Goal: Task Accomplishment & Management: Manage account settings

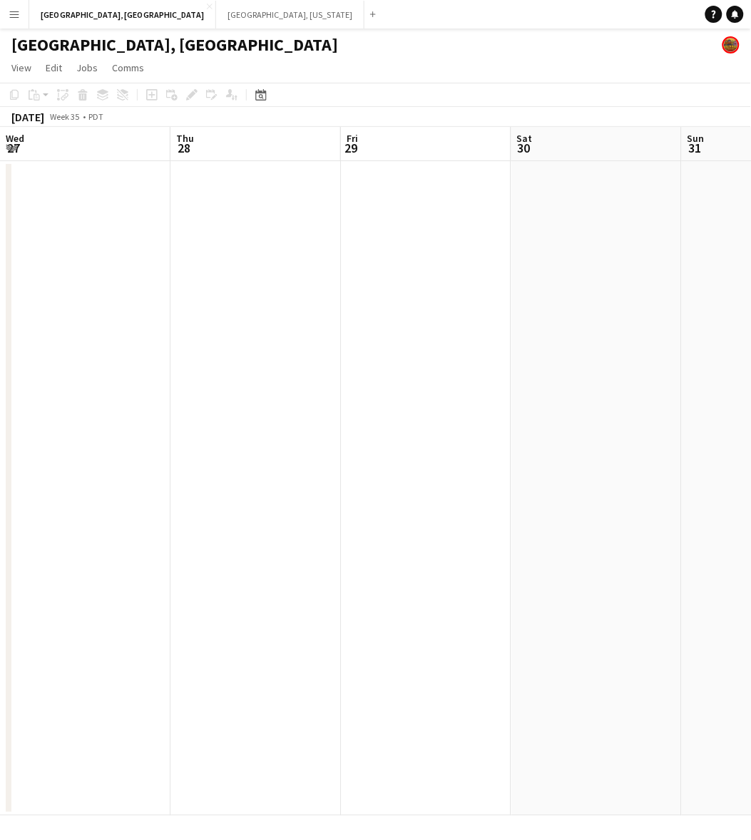
scroll to position [0, 613]
drag, startPoint x: 83, startPoint y: 9, endPoint x: 86, endPoint y: 0, distance: 9.0
click at [83, 9] on button "[GEOGRAPHIC_DATA], [GEOGRAPHIC_DATA] Close" at bounding box center [122, 15] width 187 height 28
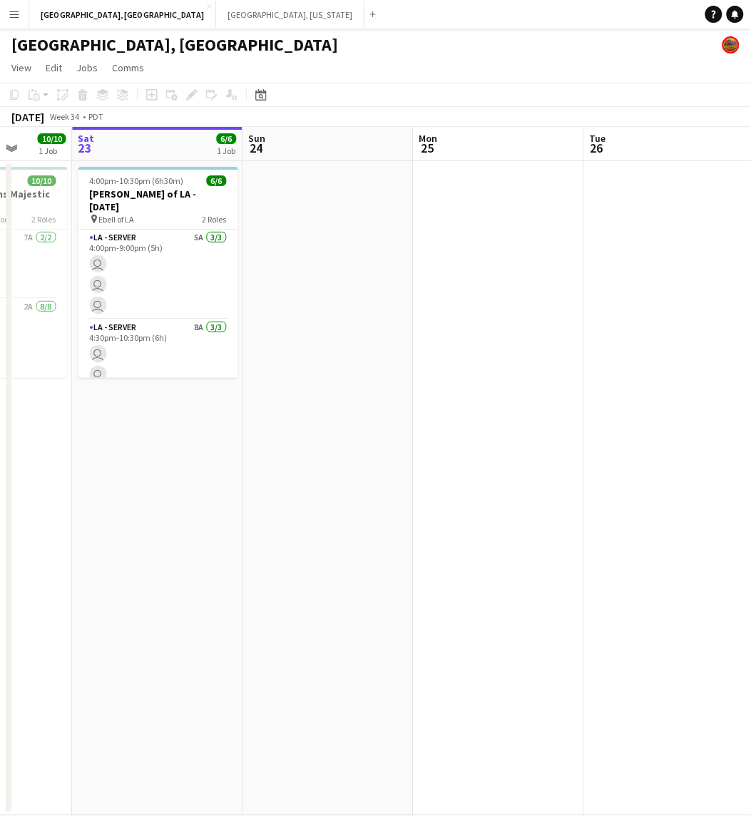
drag, startPoint x: 654, startPoint y: 375, endPoint x: 556, endPoint y: 389, distance: 98.7
click at [556, 389] on app-calendar-viewport "Wed 20 Thu 21 13/13 2 Jobs Fri 22 10/10 1 Job Sat 23 6/6 1 Job Sun 24 Mon 25 Tu…" at bounding box center [375, 471] width 751 height 689
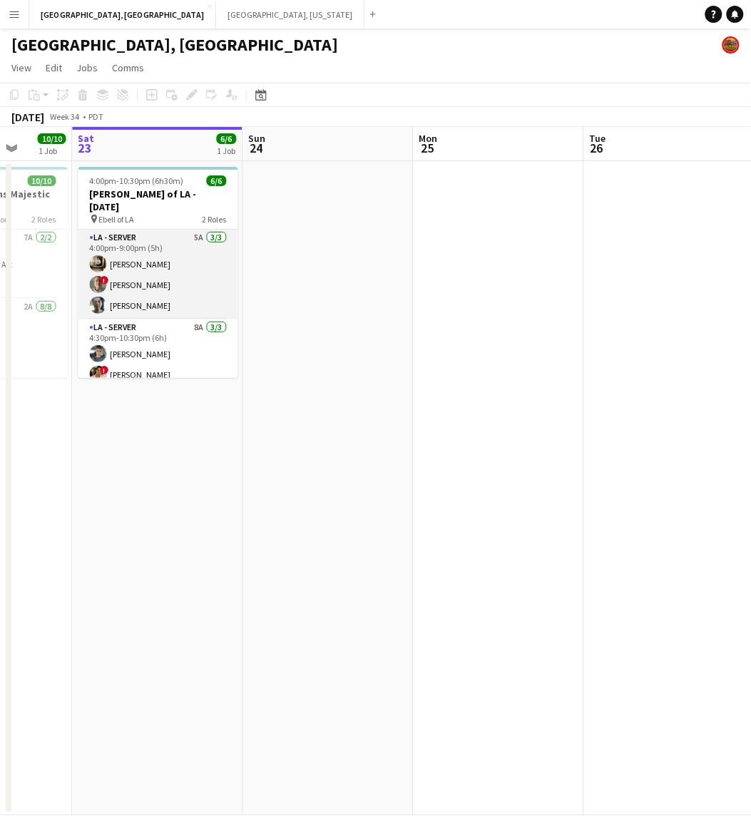
click at [176, 276] on app-card-role "LA - Server 5A [DATE] 4:00pm-9:00pm (5h) [PERSON_NAME] ! [PERSON_NAME] [PERSON_…" at bounding box center [158, 275] width 160 height 90
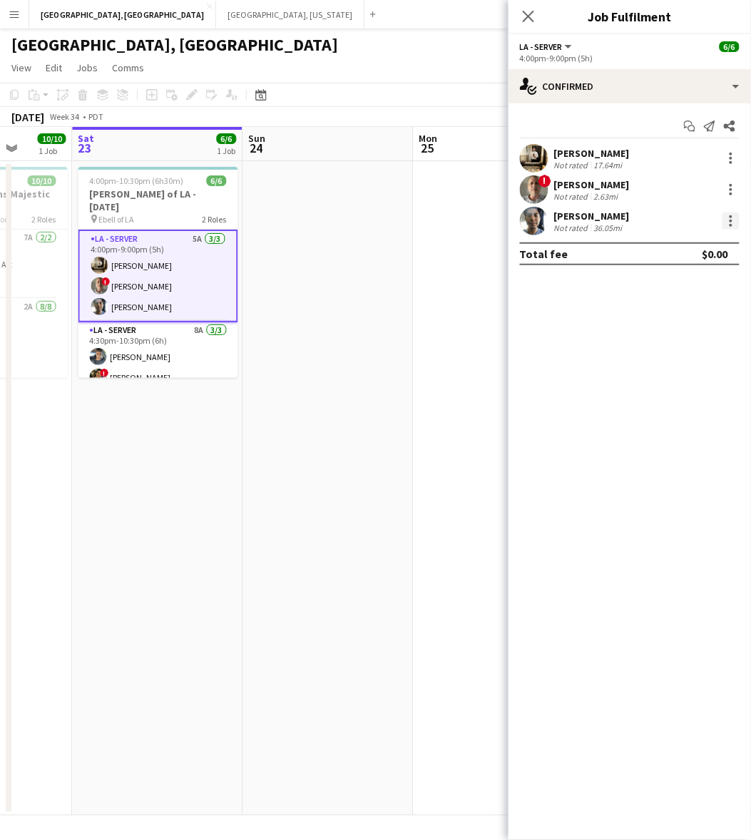
click at [733, 217] on div at bounding box center [730, 220] width 17 height 17
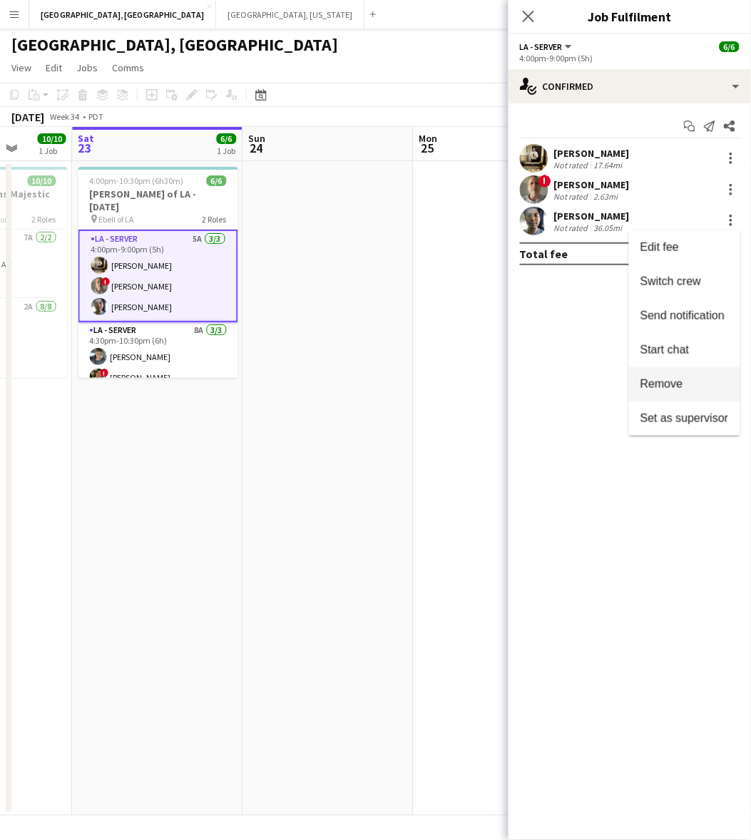
click at [681, 382] on span "Remove" at bounding box center [661, 384] width 43 height 12
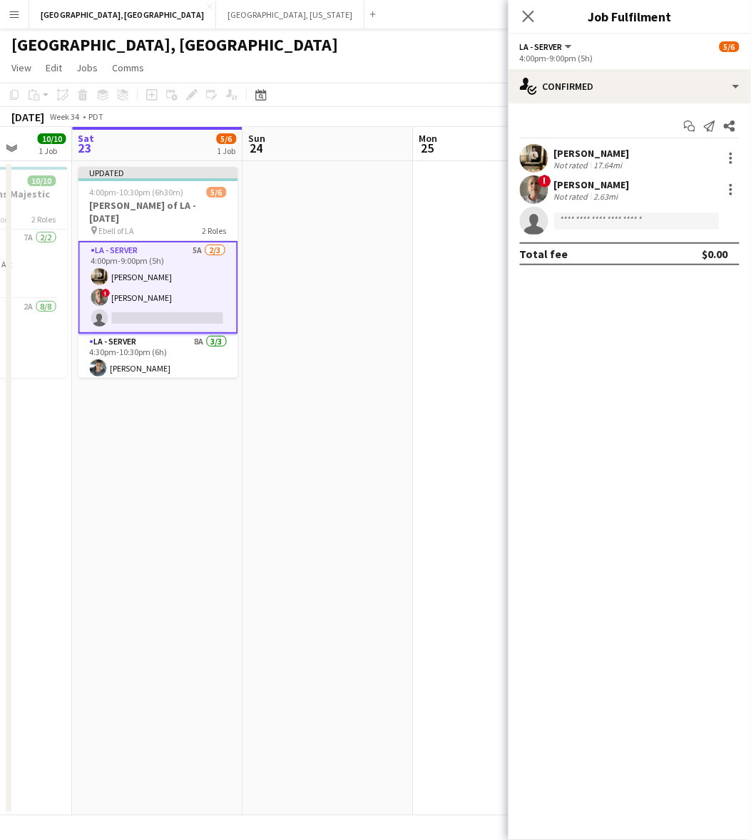
drag, startPoint x: 475, startPoint y: 355, endPoint x: 597, endPoint y: 190, distance: 205.5
click at [475, 354] on app-date-cell at bounding box center [498, 488] width 170 height 654
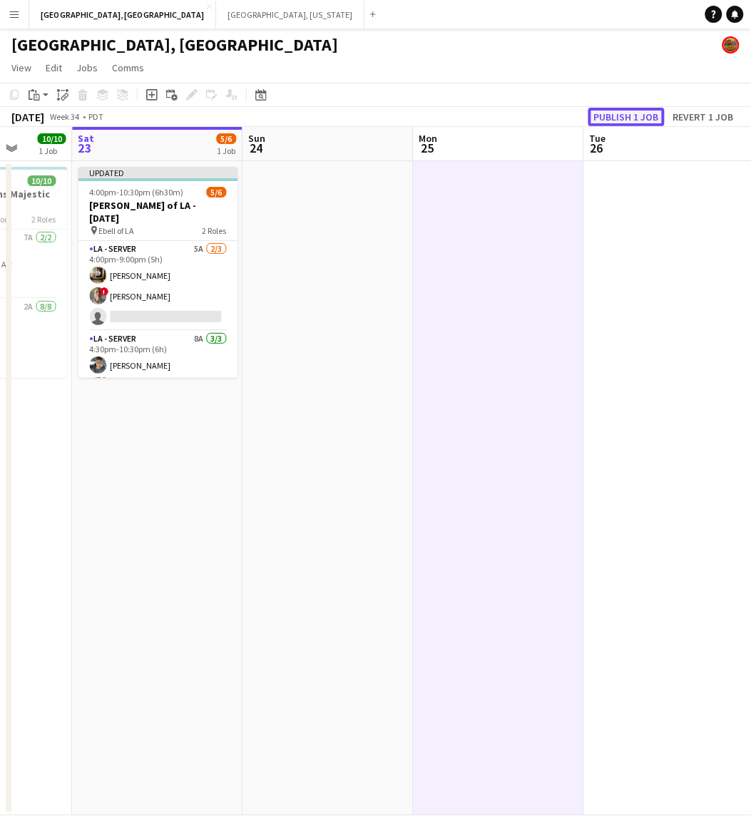
click at [636, 112] on button "Publish 1 job" at bounding box center [626, 117] width 76 height 19
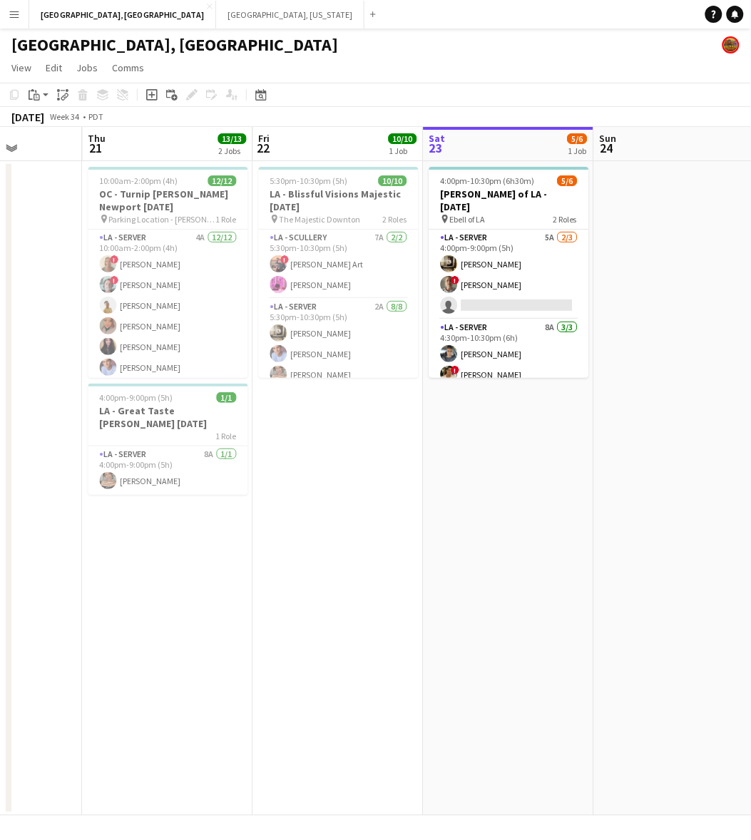
scroll to position [0, 401]
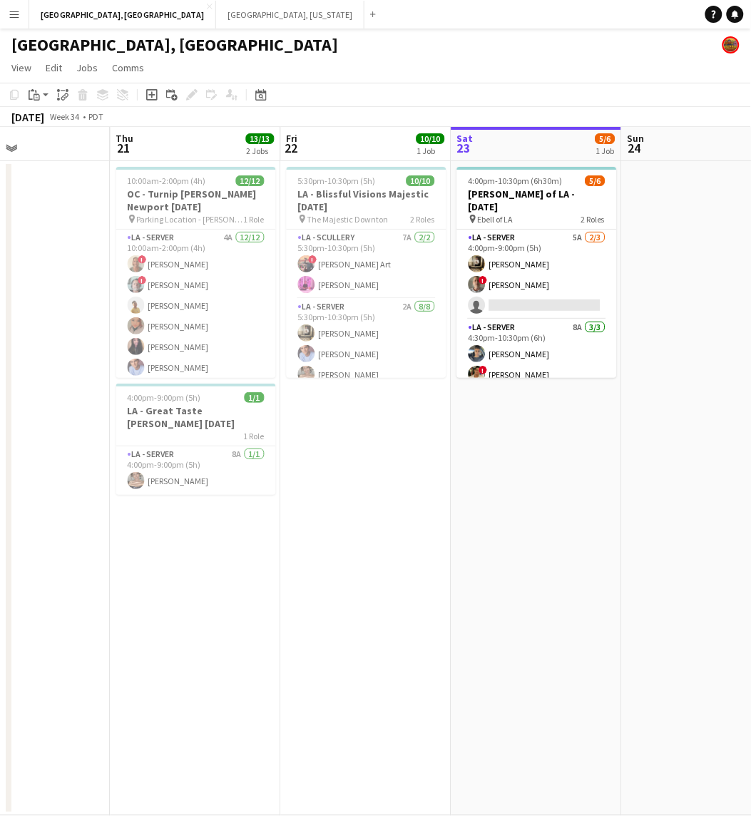
drag, startPoint x: 261, startPoint y: 530, endPoint x: 499, endPoint y: 428, distance: 258.7
click at [542, 493] on app-calendar-viewport "Mon 18 Tue 19 Wed 20 Thu 21 13/13 2 Jobs Fri 22 10/10 1 Job Sat 23 5/6 1 Job Su…" at bounding box center [375, 471] width 751 height 689
click at [364, 266] on app-card-role "LA - Scullery 7A [DATE] 5:30pm-10:30pm (5h) ! [PERSON_NAME] Art [PERSON_NAME]" at bounding box center [367, 264] width 160 height 69
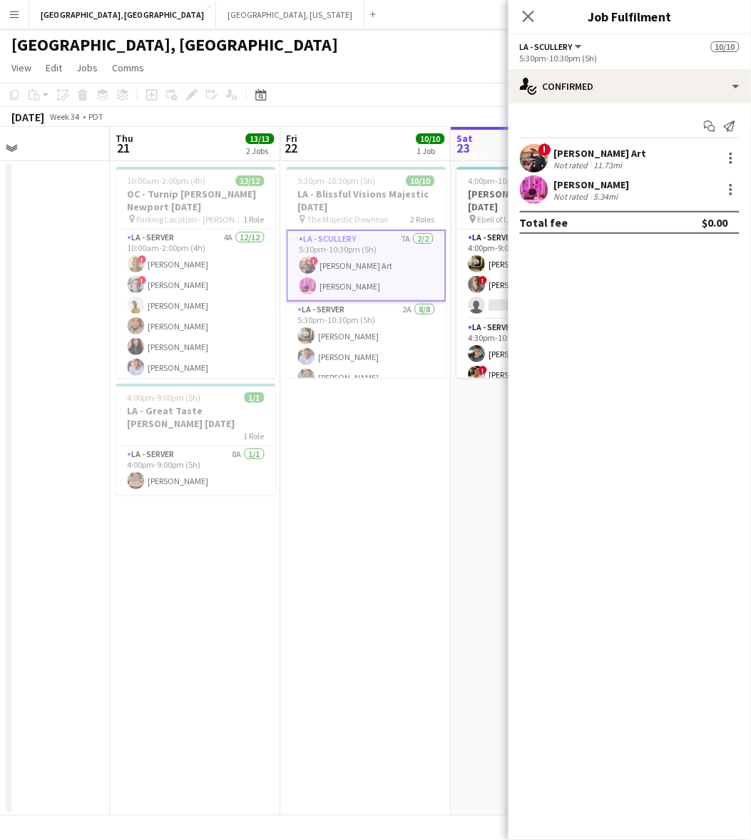
drag, startPoint x: 540, startPoint y: 158, endPoint x: 528, endPoint y: 153, distance: 12.9
click at [540, 157] on app-user-avatar at bounding box center [534, 158] width 29 height 29
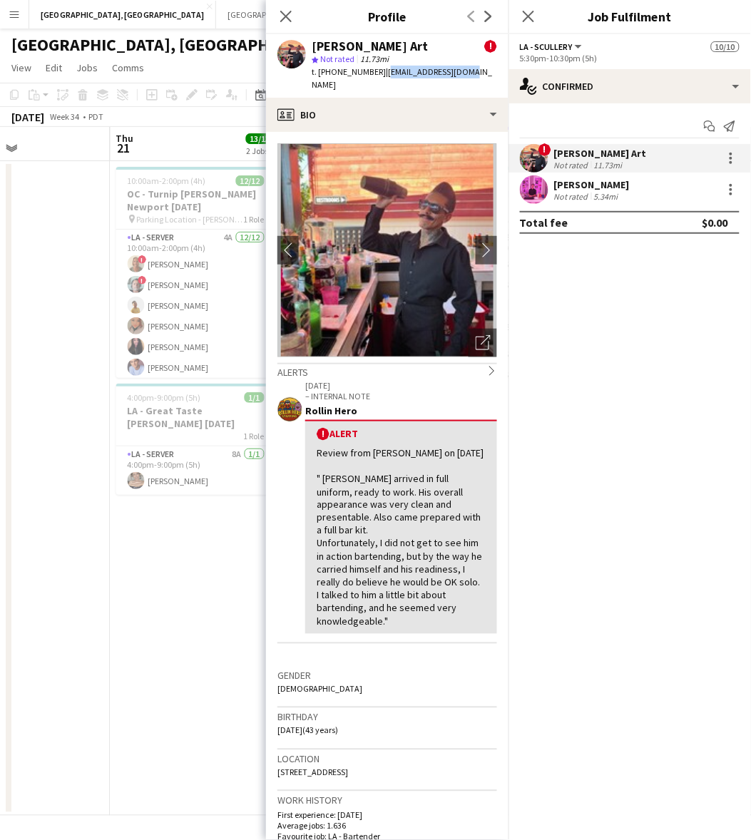
drag, startPoint x: 468, startPoint y: 75, endPoint x: 379, endPoint y: 76, distance: 89.1
click at [379, 76] on div "[PERSON_NAME] Art ! star Not rated 11.73mi t. [PHONE_NUMBER] | [EMAIL_ADDRESS][…" at bounding box center [387, 65] width 242 height 63
copy span "[EMAIL_ADDRESS][DOMAIN_NAME]"
click at [242, 560] on app-date-cell "10:00am-2:00pm (4h) 12/12 OC - [GEOGRAPHIC_DATA][PERSON_NAME] [DATE] pin Parkin…" at bounding box center [195, 488] width 170 height 654
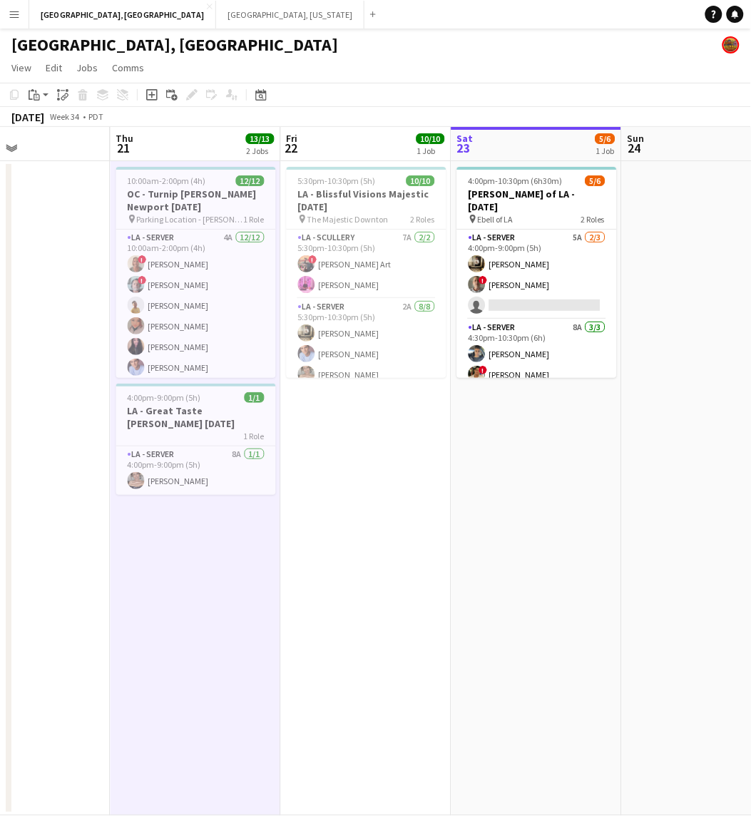
drag, startPoint x: 16, startPoint y: 15, endPoint x: 27, endPoint y: 44, distance: 31.1
click at [16, 15] on app-icon "Menu" at bounding box center [14, 14] width 11 height 11
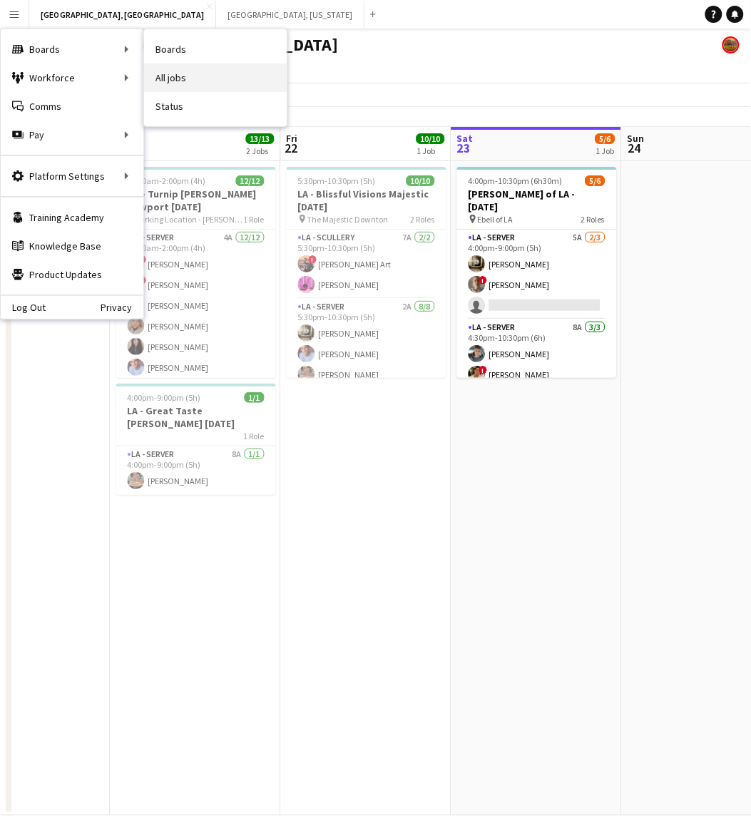
click at [187, 66] on link "All jobs" at bounding box center [215, 77] width 143 height 29
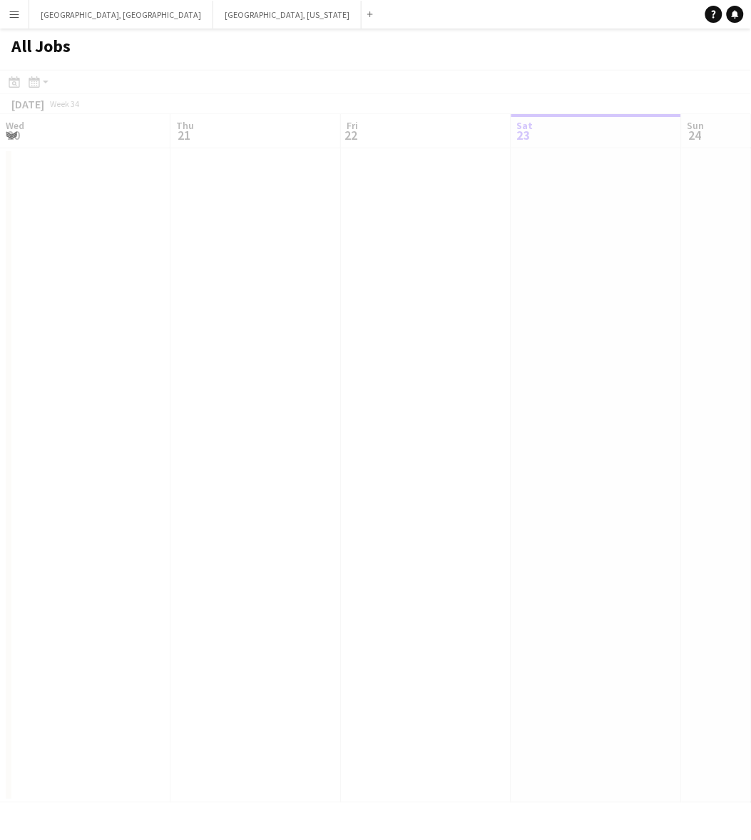
scroll to position [0, 340]
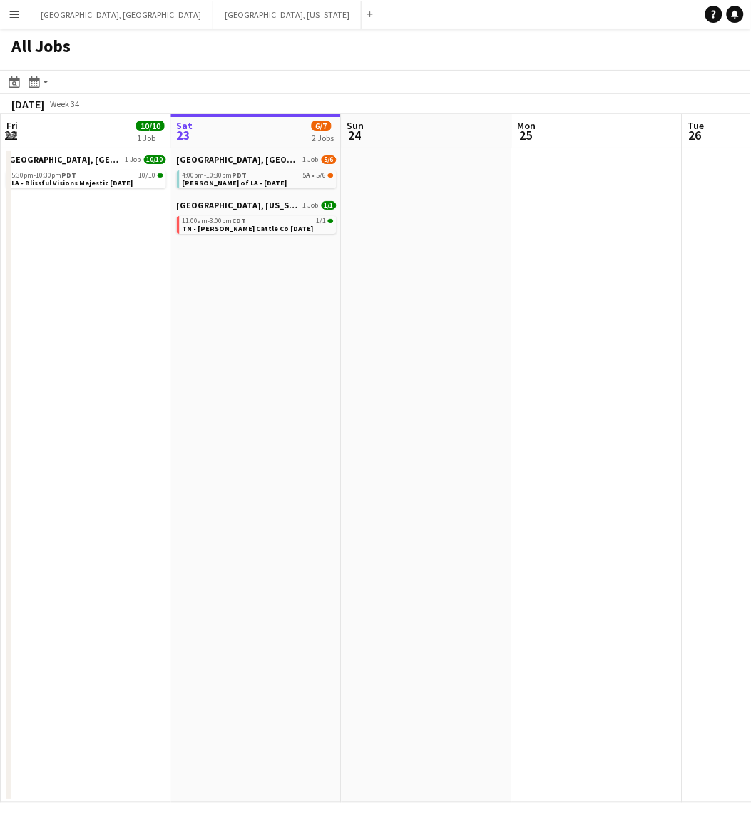
click at [11, 16] on app-icon "Menu" at bounding box center [14, 14] width 11 height 11
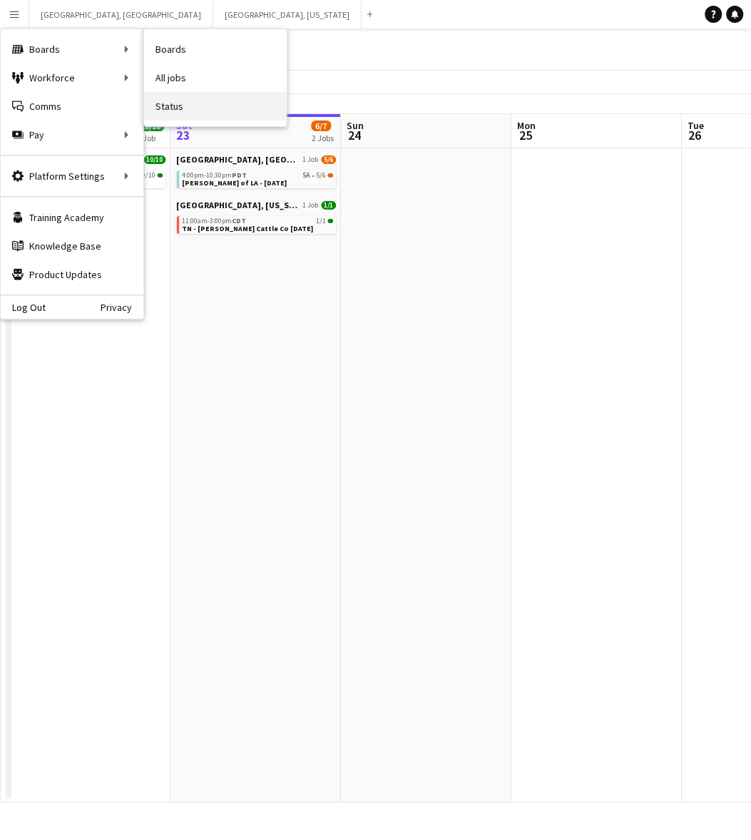
click at [173, 96] on link "Status" at bounding box center [215, 106] width 143 height 29
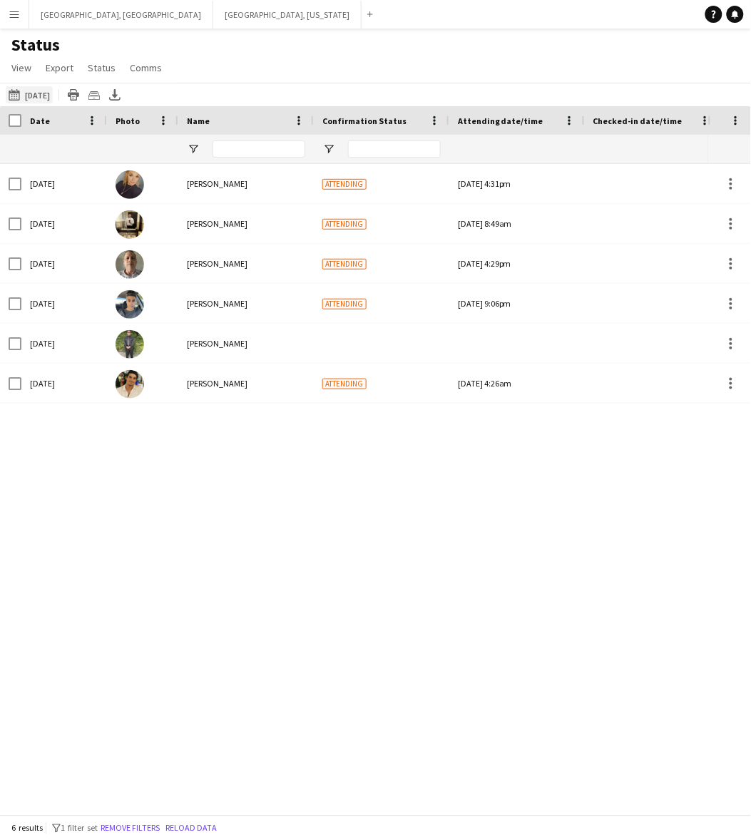
click at [40, 94] on button "[DATE] [DATE]" at bounding box center [29, 94] width 47 height 17
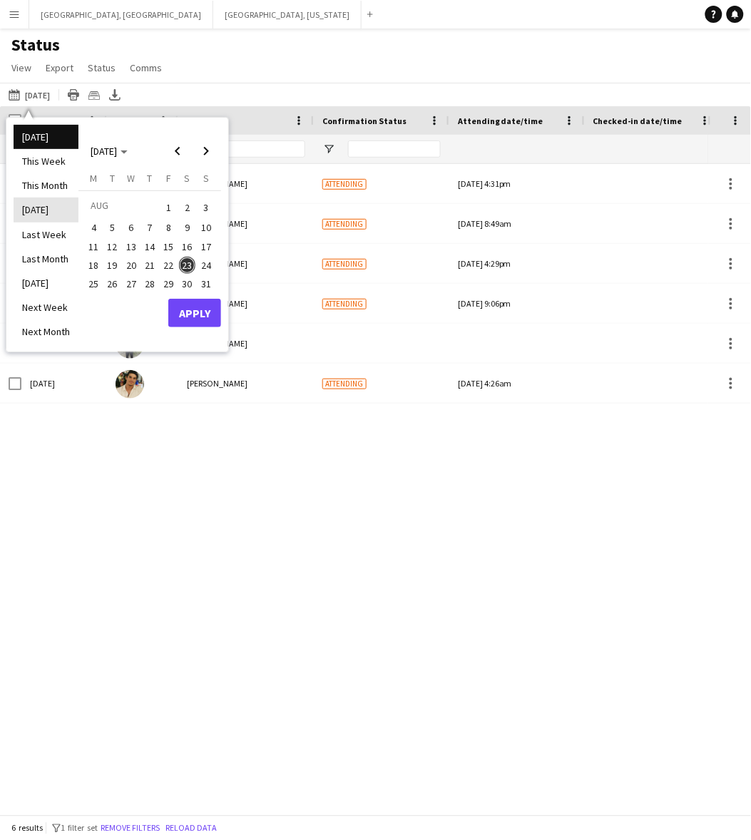
click at [48, 207] on li "[DATE]" at bounding box center [46, 209] width 65 height 24
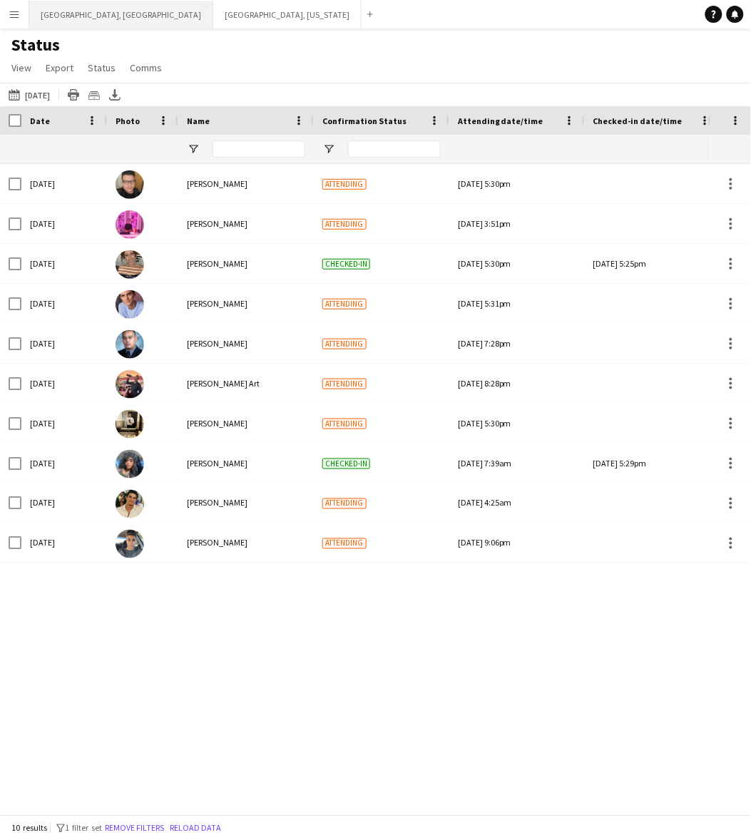
click at [80, 19] on button "[GEOGRAPHIC_DATA], [GEOGRAPHIC_DATA] Close" at bounding box center [121, 15] width 184 height 28
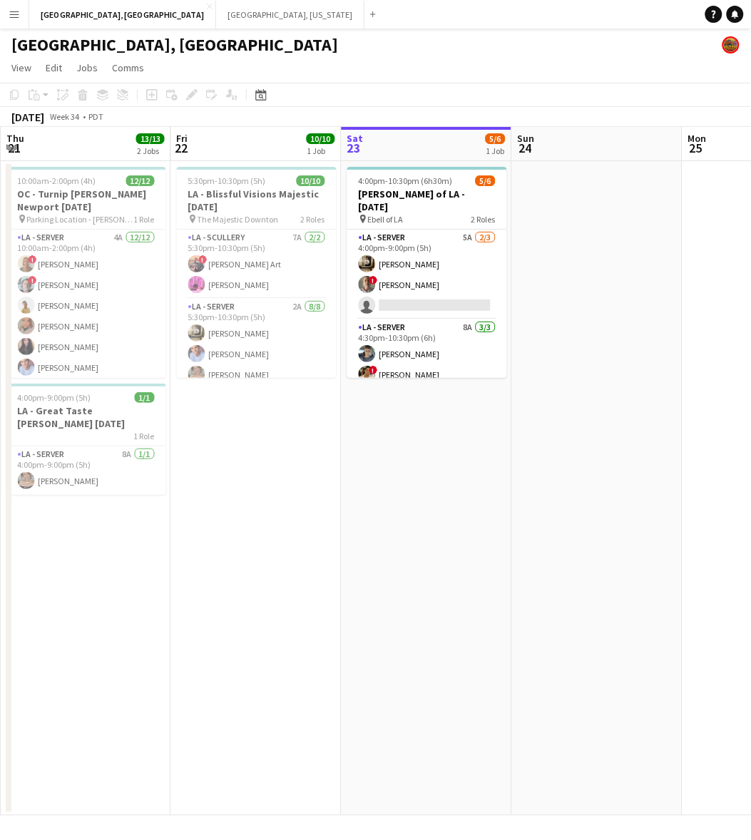
scroll to position [0, 454]
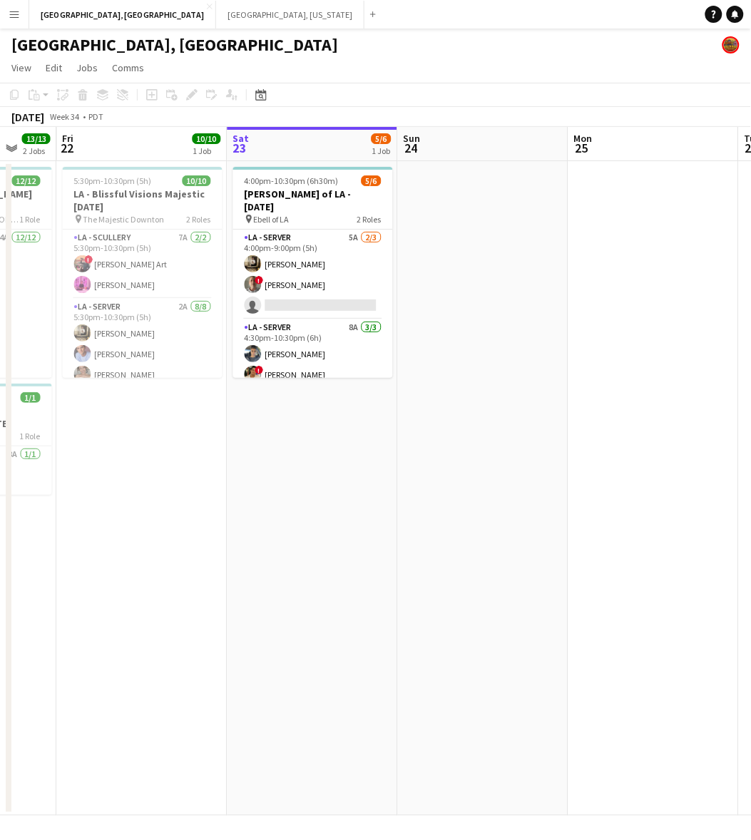
drag, startPoint x: 282, startPoint y: 414, endPoint x: 360, endPoint y: 390, distance: 81.4
click at [368, 401] on app-calendar-viewport "Tue 19 Wed 20 Thu 21 13/13 2 Jobs Fri 22 10/10 1 Job Sat 23 5/6 1 Job Sun 24 Mo…" at bounding box center [375, 471] width 751 height 689
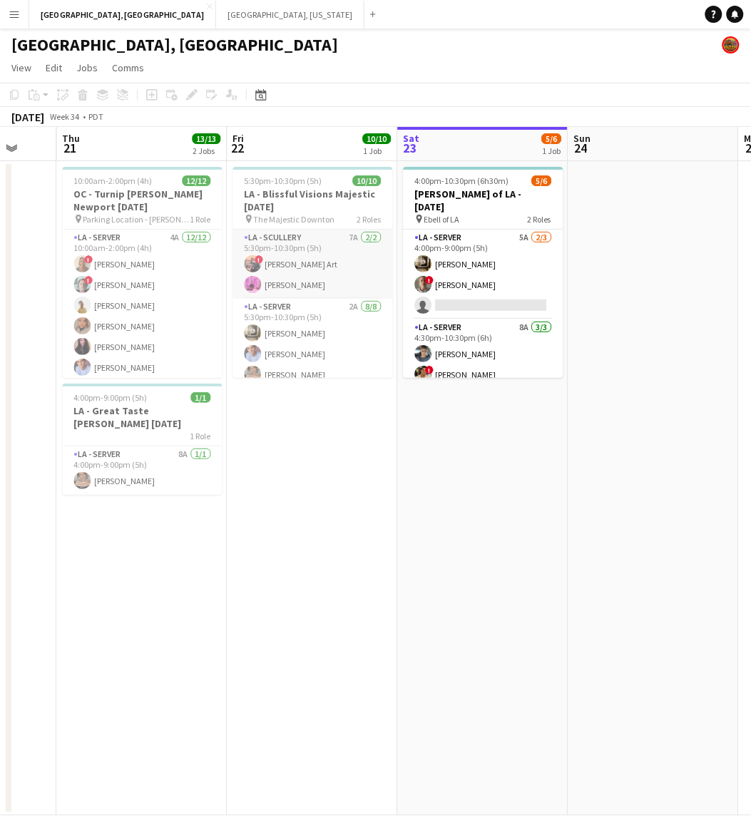
click at [314, 272] on app-card-role "LA - Scullery 7A [DATE] 5:30pm-10:30pm (5h) ! [PERSON_NAME] Art [PERSON_NAME]" at bounding box center [313, 264] width 160 height 69
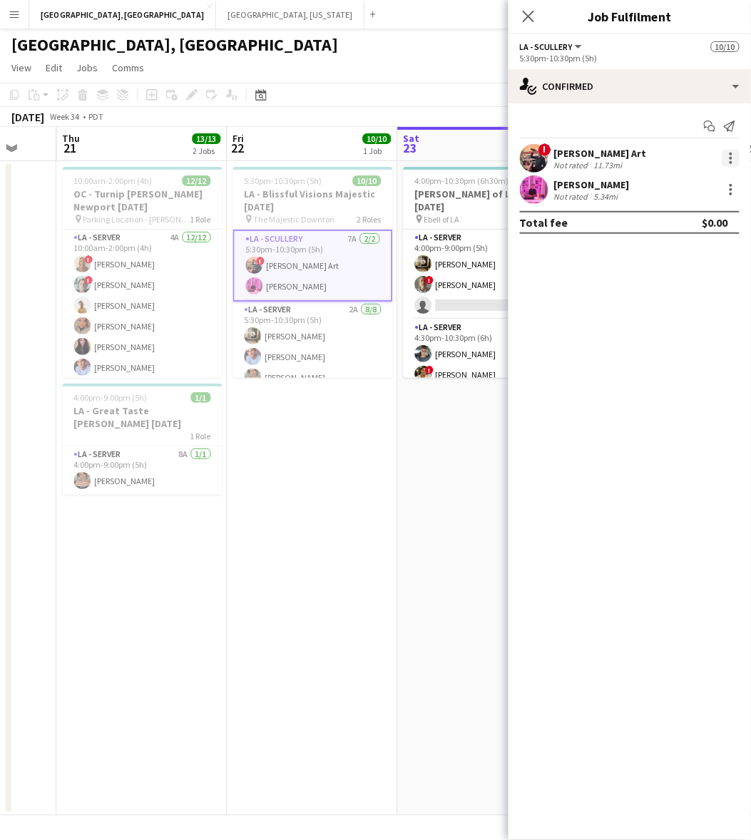
click at [736, 158] on div at bounding box center [730, 158] width 17 height 17
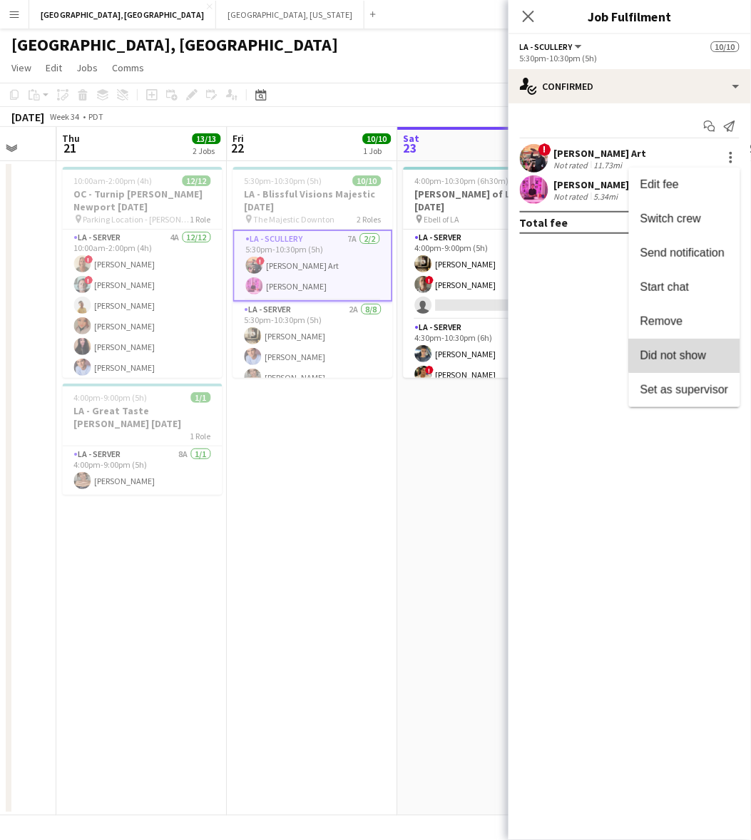
click at [703, 351] on span "Did not show" at bounding box center [673, 355] width 66 height 12
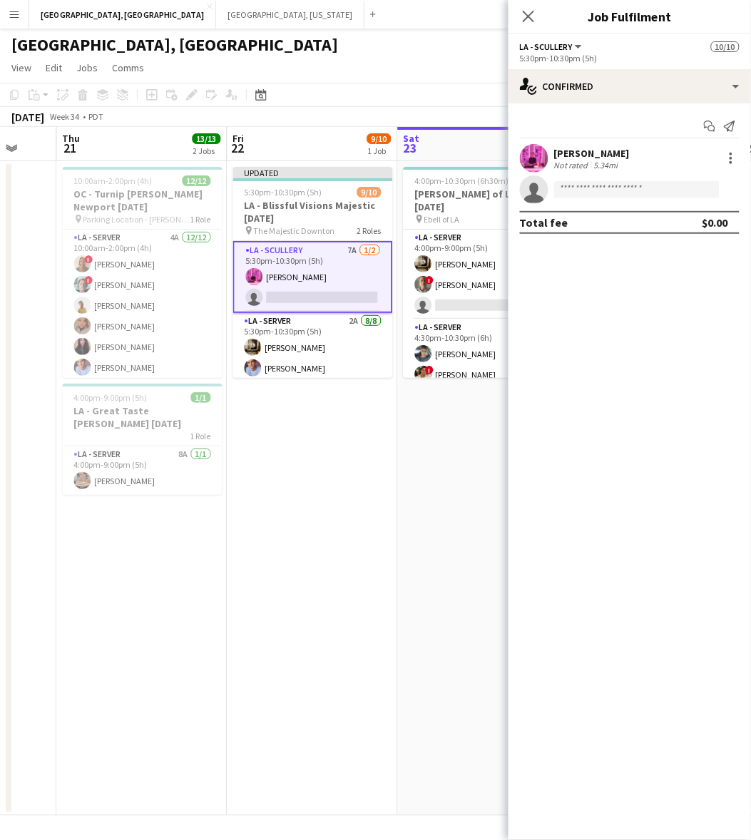
click at [379, 493] on app-date-cell "Updated 5:30pm-10:30pm (5h) 9/10 LA - Blissful Visions Majestic [DATE] pin The …" at bounding box center [312, 488] width 170 height 654
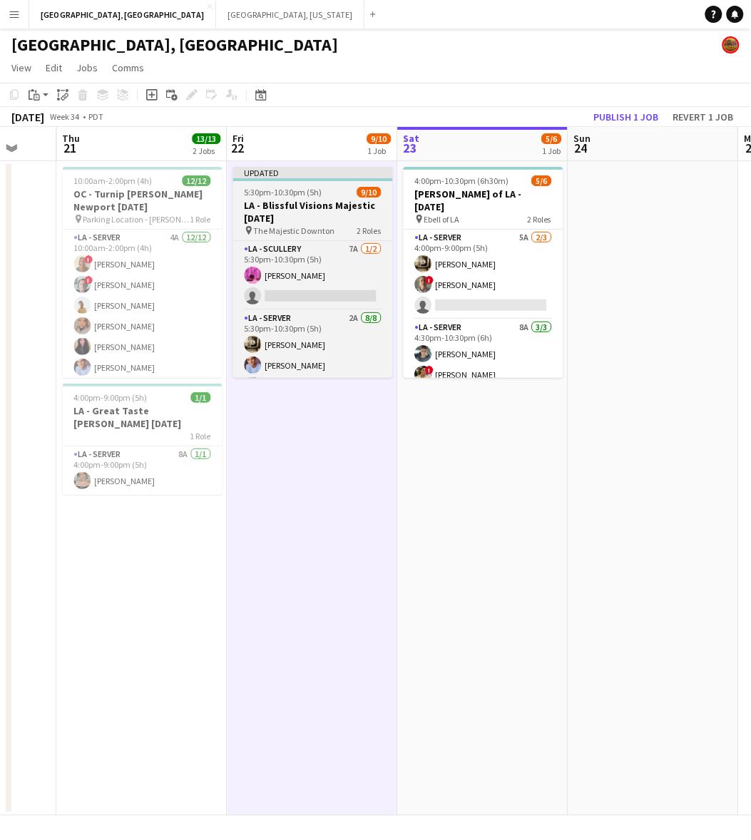
click at [354, 199] on h3 "LA - Blissful Visions Majestic [DATE]" at bounding box center [313, 212] width 160 height 26
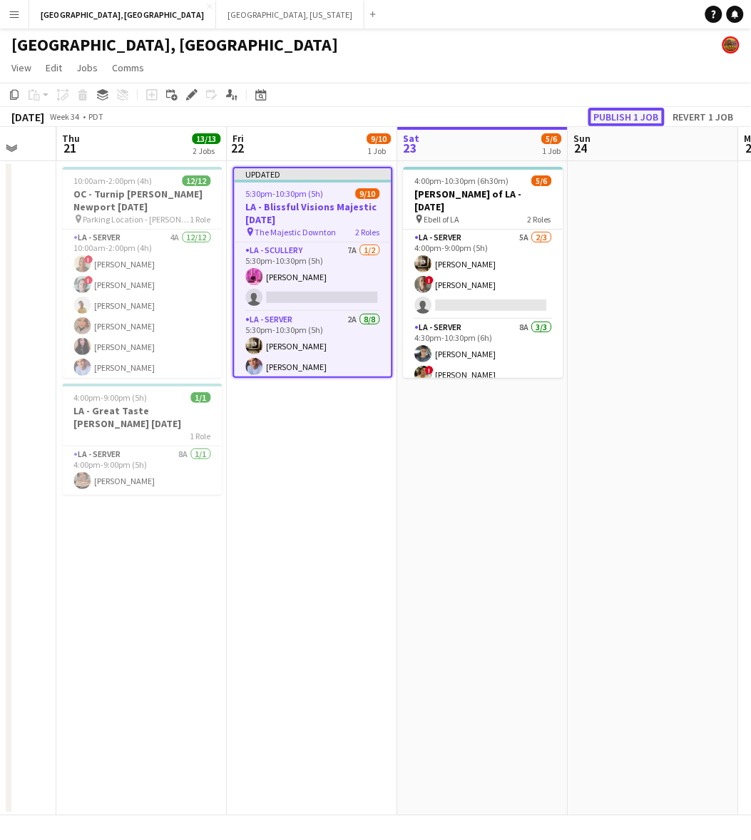
click at [613, 110] on button "Publish 1 job" at bounding box center [626, 117] width 76 height 19
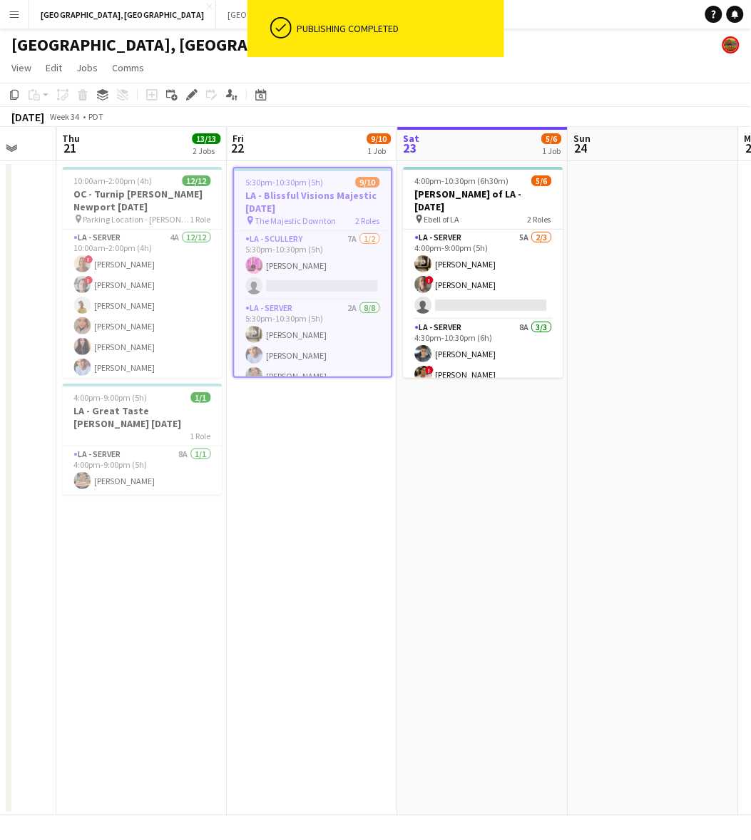
click at [8, 6] on button "Menu" at bounding box center [14, 14] width 29 height 29
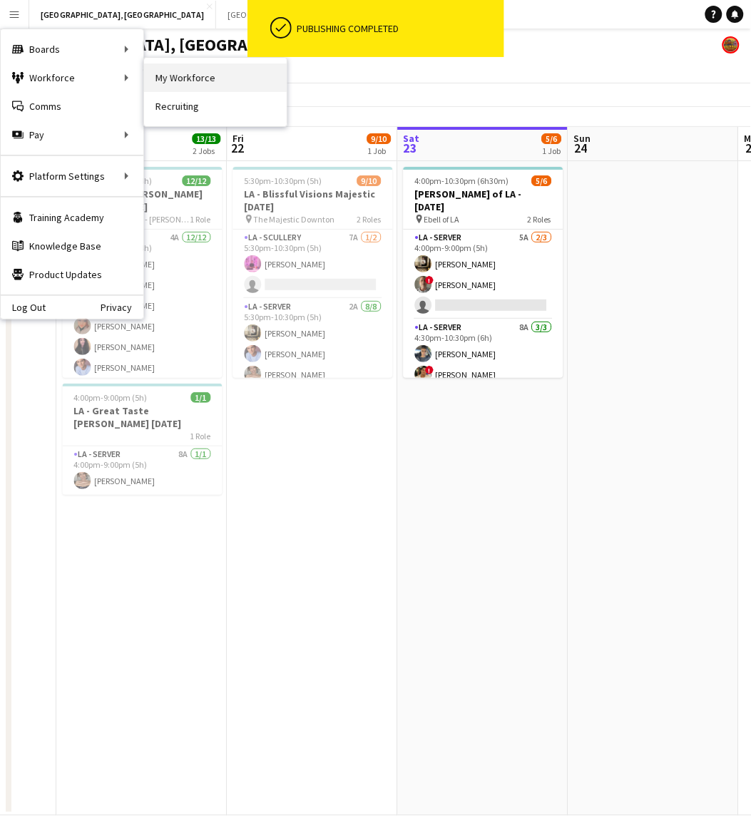
click at [187, 76] on link "My Workforce" at bounding box center [215, 77] width 143 height 29
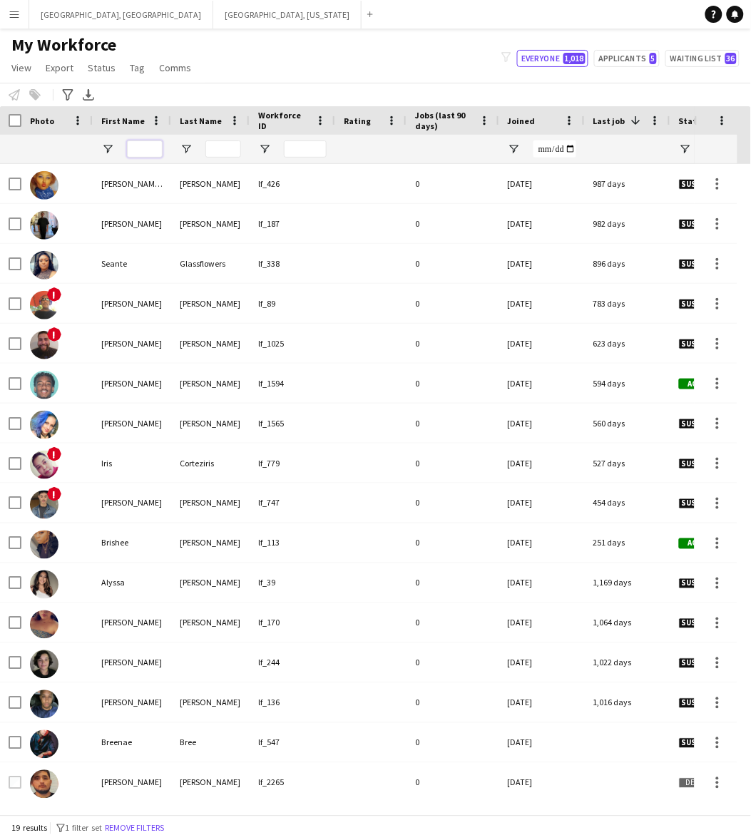
click at [147, 150] on input "First Name Filter Input" at bounding box center [145, 148] width 36 height 17
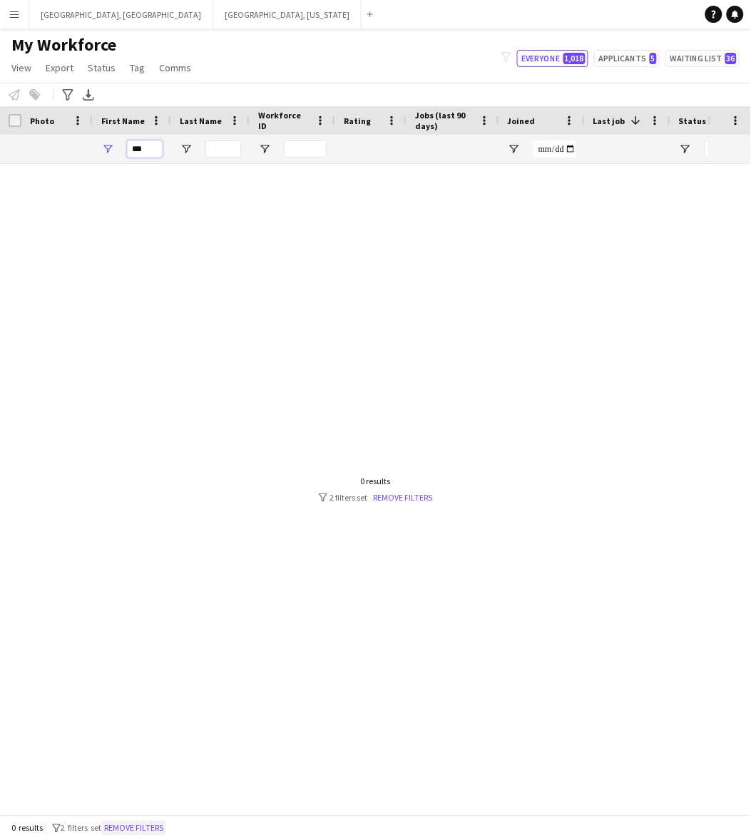
type input "***"
click at [151, 827] on button "Remove filters" at bounding box center [133, 828] width 65 height 16
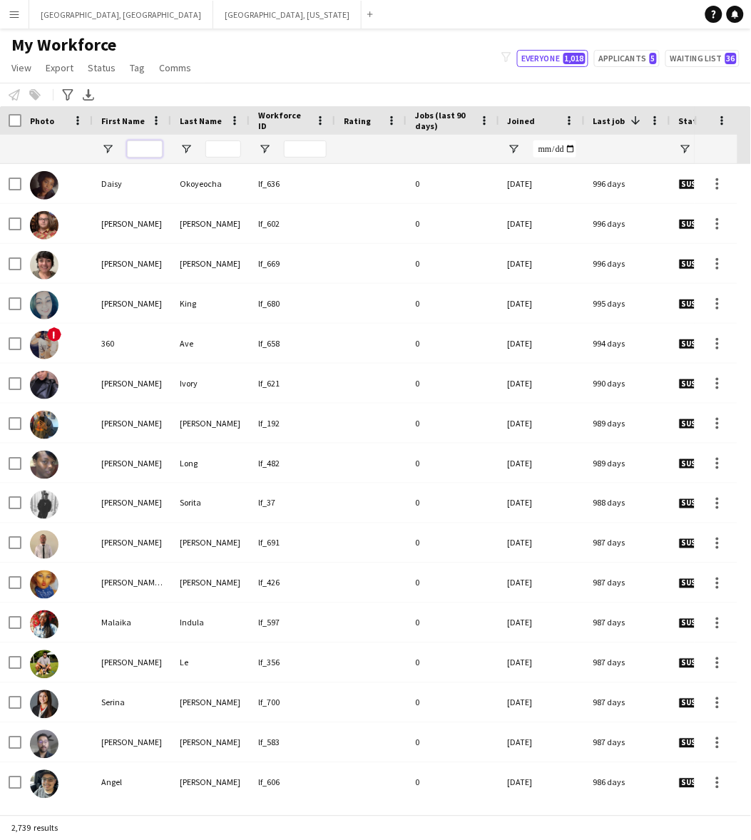
click at [141, 148] on input "First Name Filter Input" at bounding box center [145, 148] width 36 height 17
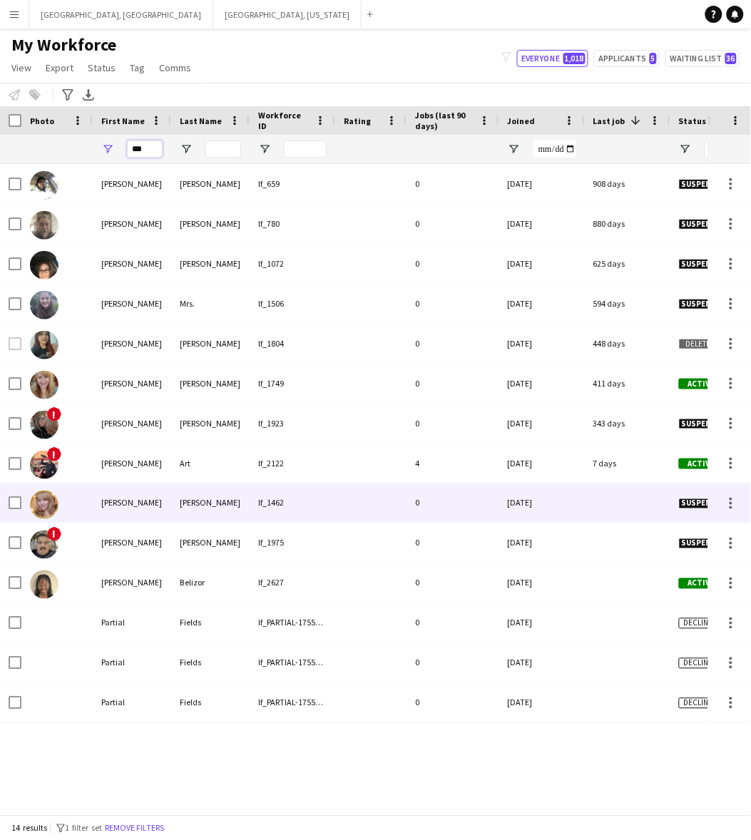
type input "***"
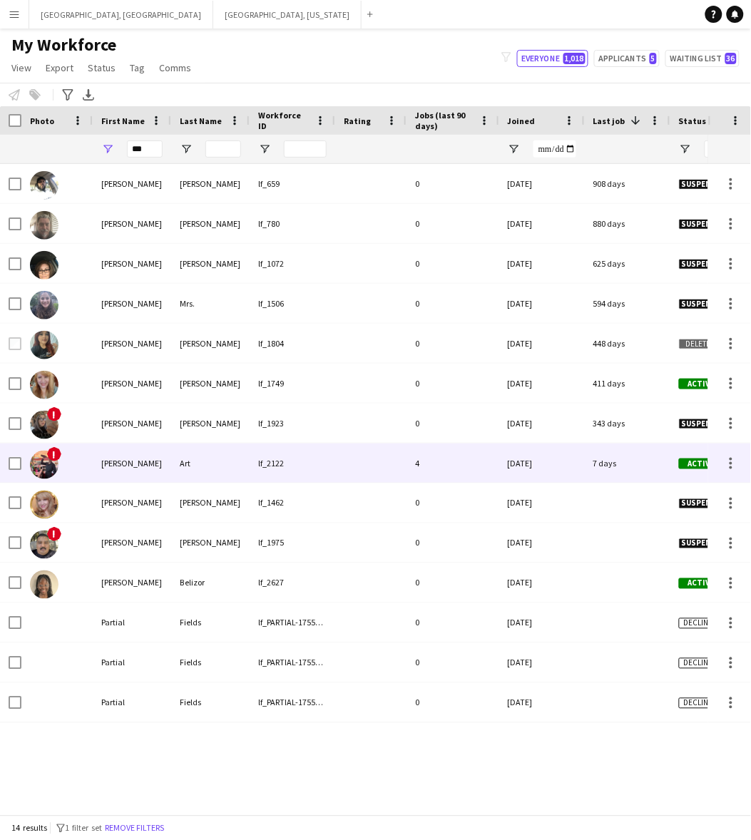
click at [134, 476] on div "[PERSON_NAME]" at bounding box center [132, 462] width 78 height 39
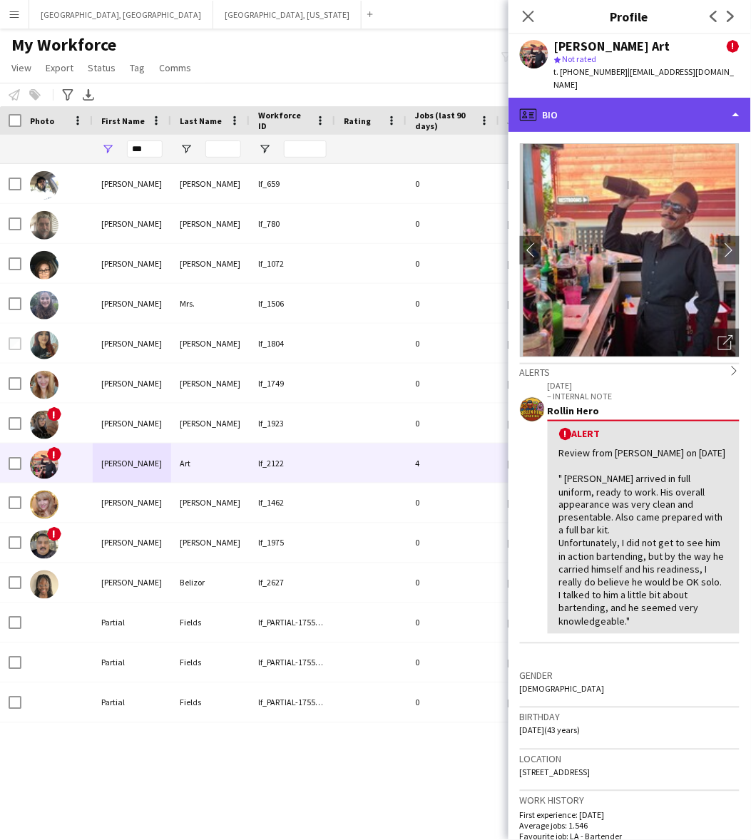
click at [634, 98] on div "profile Bio" at bounding box center [629, 115] width 242 height 34
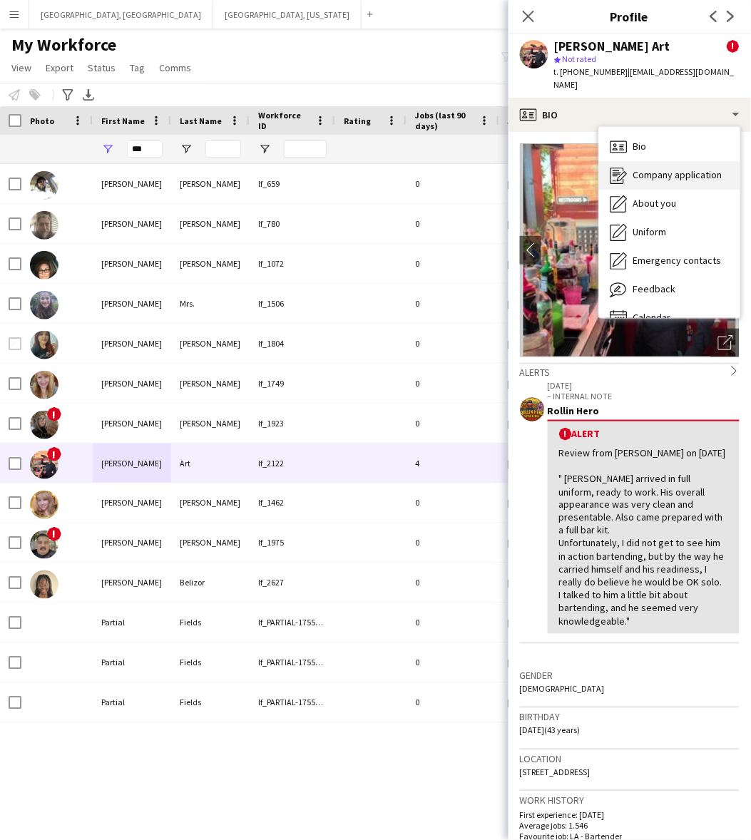
click at [643, 168] on span "Company application" at bounding box center [677, 174] width 89 height 13
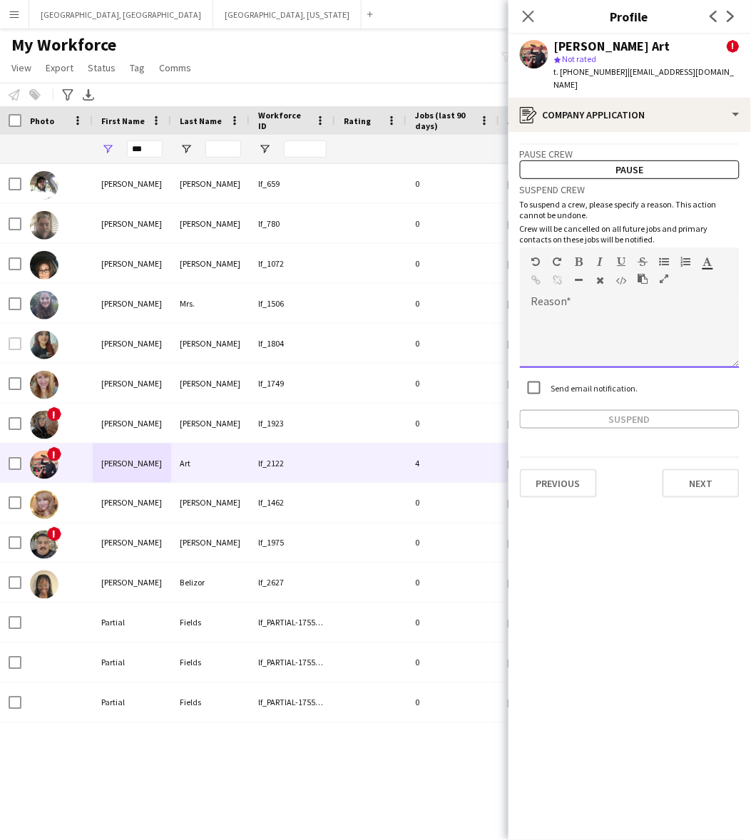
click at [594, 311] on div at bounding box center [630, 339] width 220 height 57
paste div
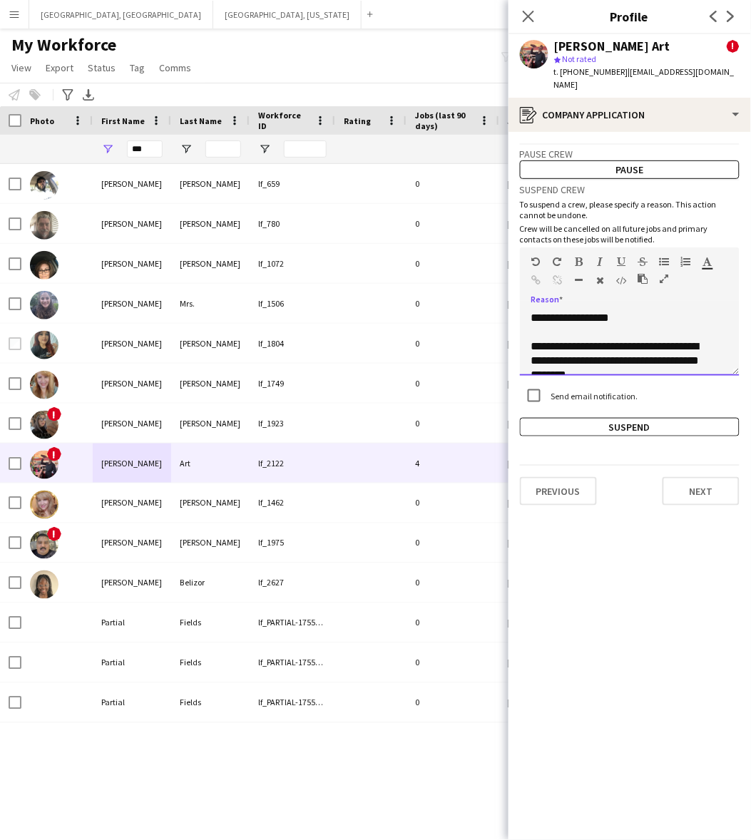
drag, startPoint x: 735, startPoint y: 374, endPoint x: 661, endPoint y: 864, distance: 495.3
click at [661, 839] on html "Menu Boards Boards Boards All jobs Status Workforce Workforce My Workforce Recr…" at bounding box center [375, 420] width 751 height 840
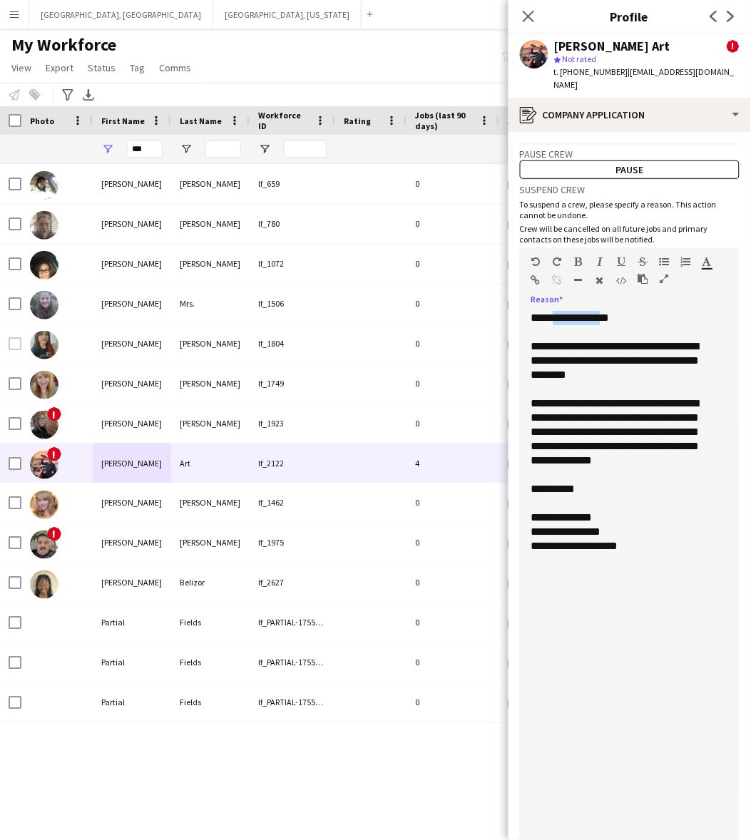
drag, startPoint x: 615, startPoint y: 303, endPoint x: 556, endPoint y: 299, distance: 59.3
click at [556, 311] on div "**********" at bounding box center [622, 318] width 183 height 14
click at [631, 365] on div "**********" at bounding box center [622, 360] width 183 height 43
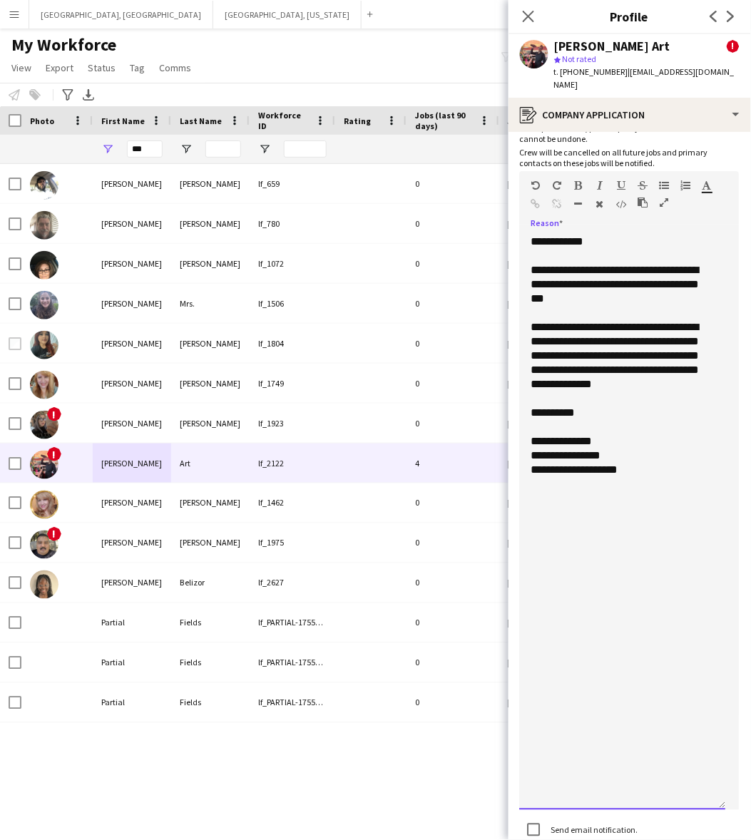
scroll to position [173, 0]
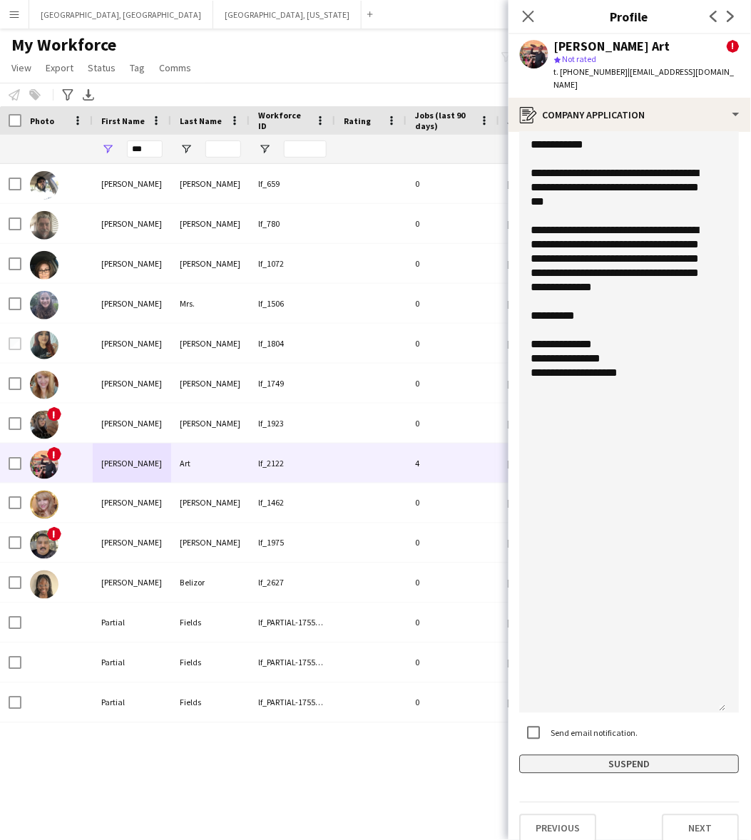
click at [614, 755] on button "Suspend" at bounding box center [630, 764] width 220 height 19
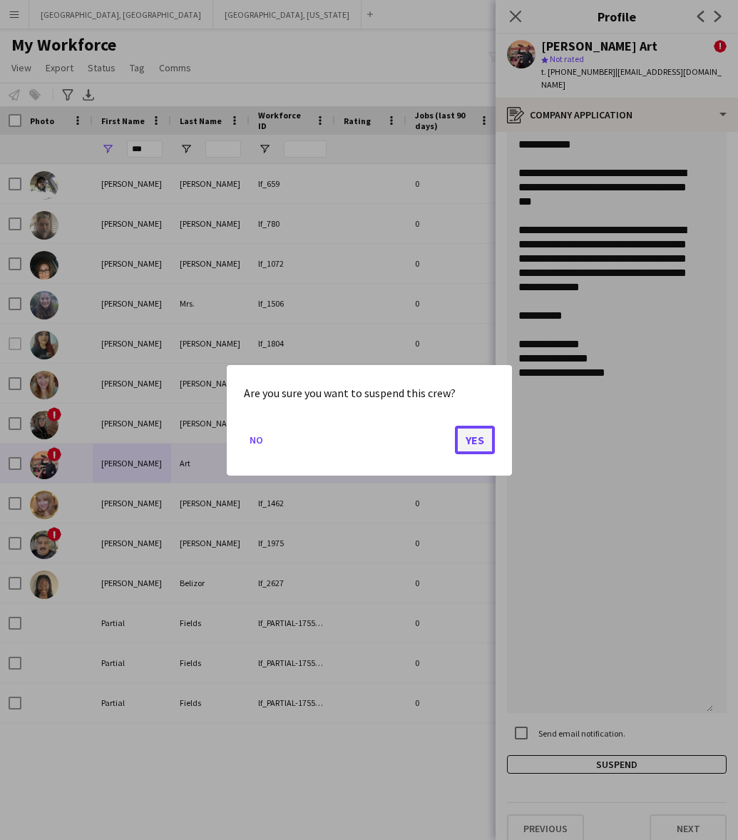
click at [468, 439] on button "Yes" at bounding box center [475, 439] width 40 height 29
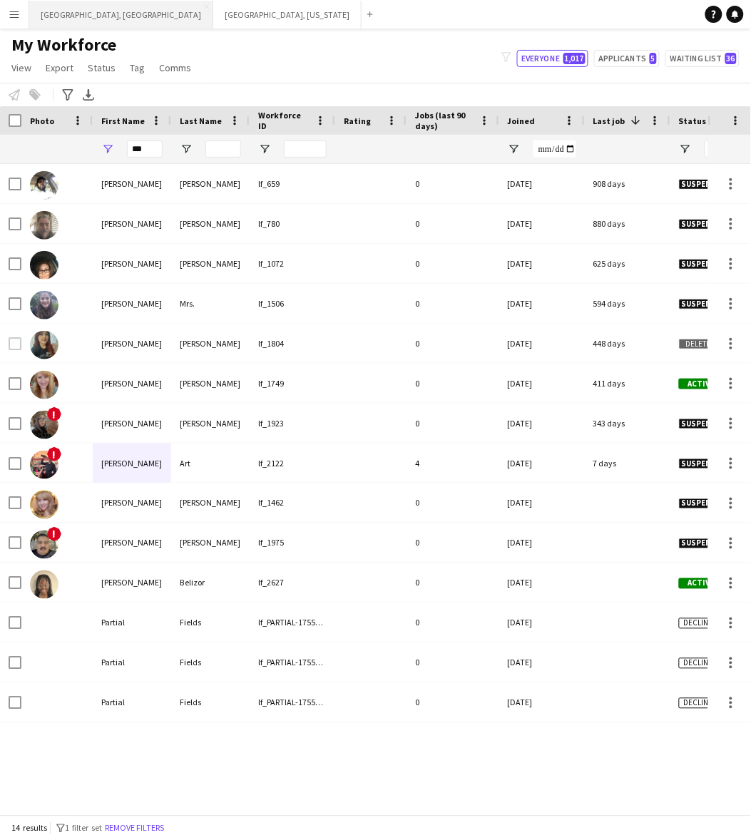
drag, startPoint x: 54, startPoint y: 11, endPoint x: 34, endPoint y: 11, distance: 20.7
click at [54, 11] on button "[GEOGRAPHIC_DATA], [GEOGRAPHIC_DATA] Close" at bounding box center [121, 15] width 184 height 28
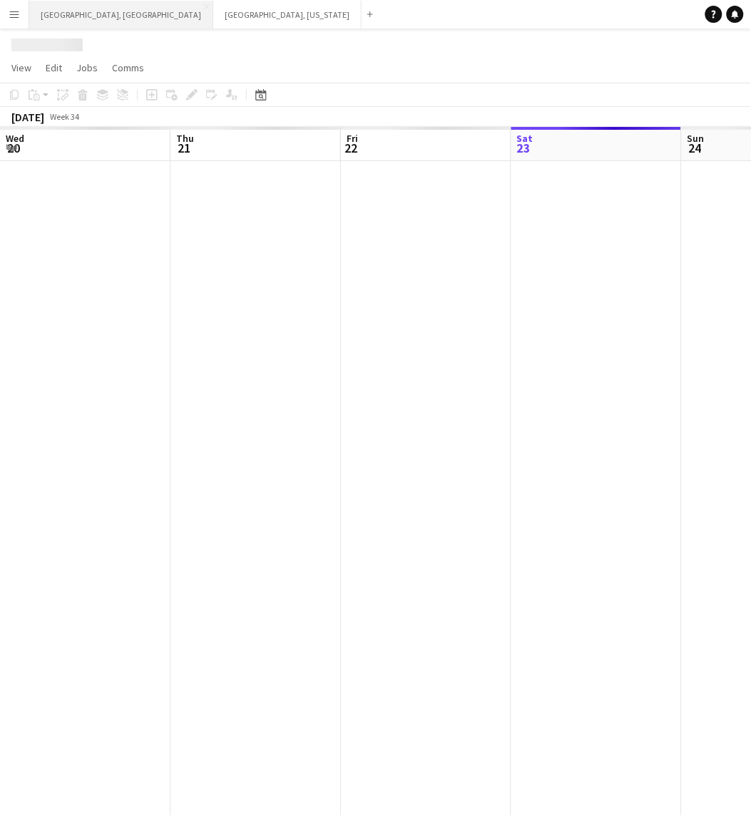
scroll to position [0, 340]
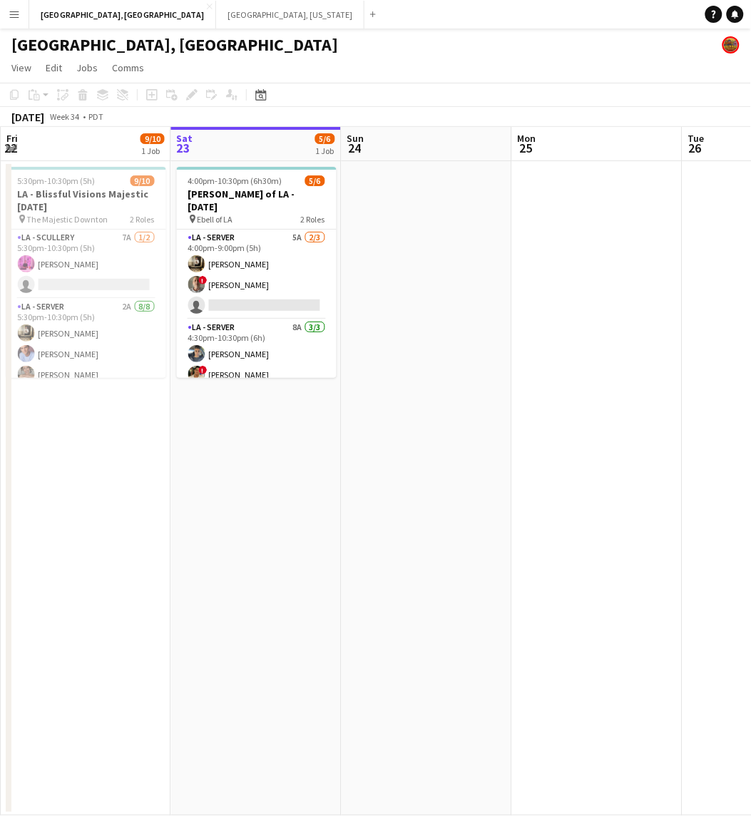
drag, startPoint x: 272, startPoint y: 245, endPoint x: 429, endPoint y: 202, distance: 162.6
click at [273, 245] on app-card-role "LA - Server 5A [DATE] 4:00pm-9:00pm (5h) [PERSON_NAME] ! [PERSON_NAME] single-n…" at bounding box center [257, 275] width 160 height 90
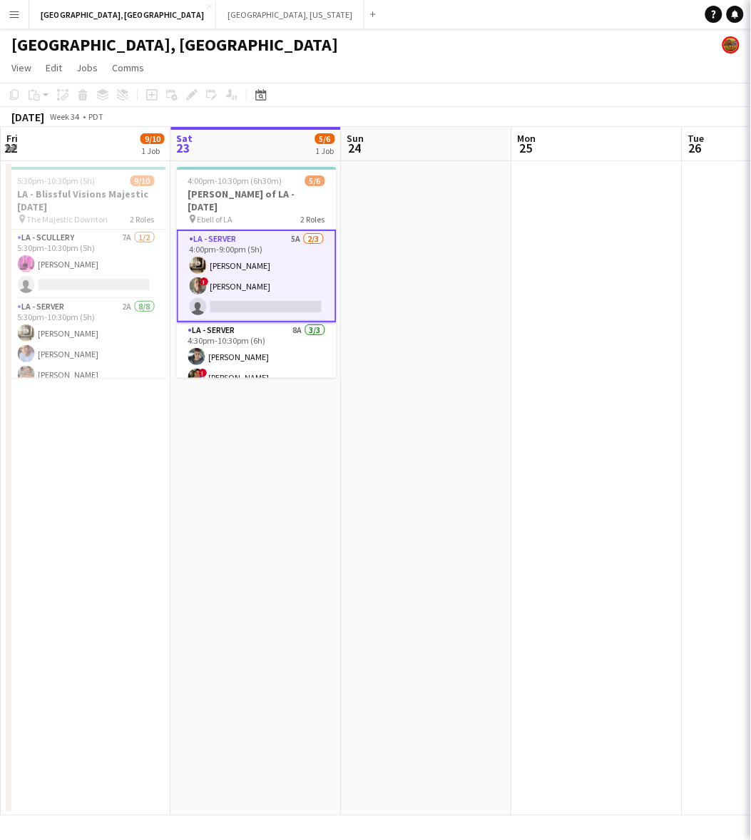
scroll to position [0, 339]
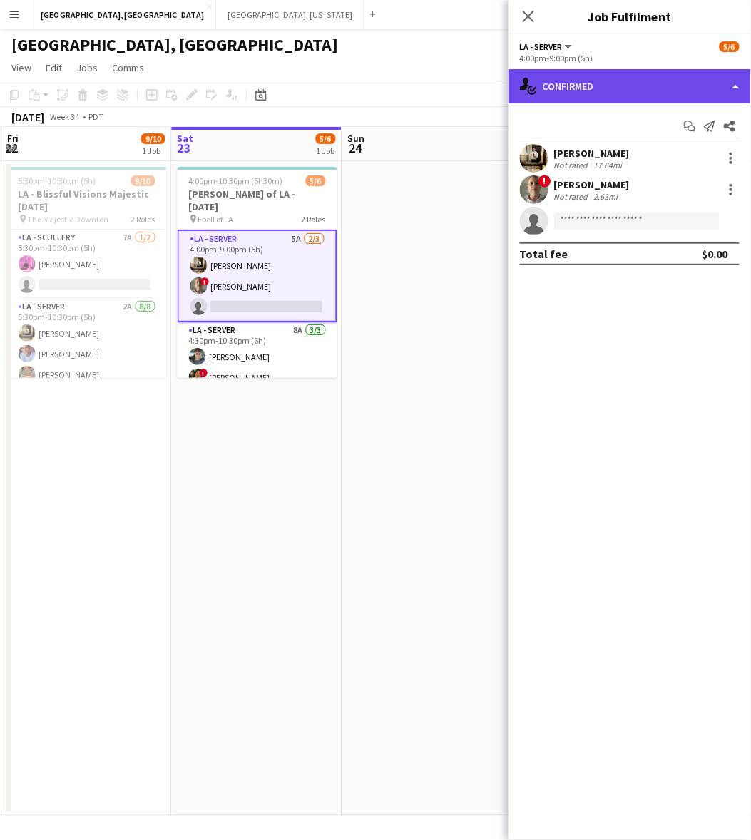
click at [633, 86] on div "single-neutral-actions-check-2 Confirmed" at bounding box center [629, 86] width 242 height 34
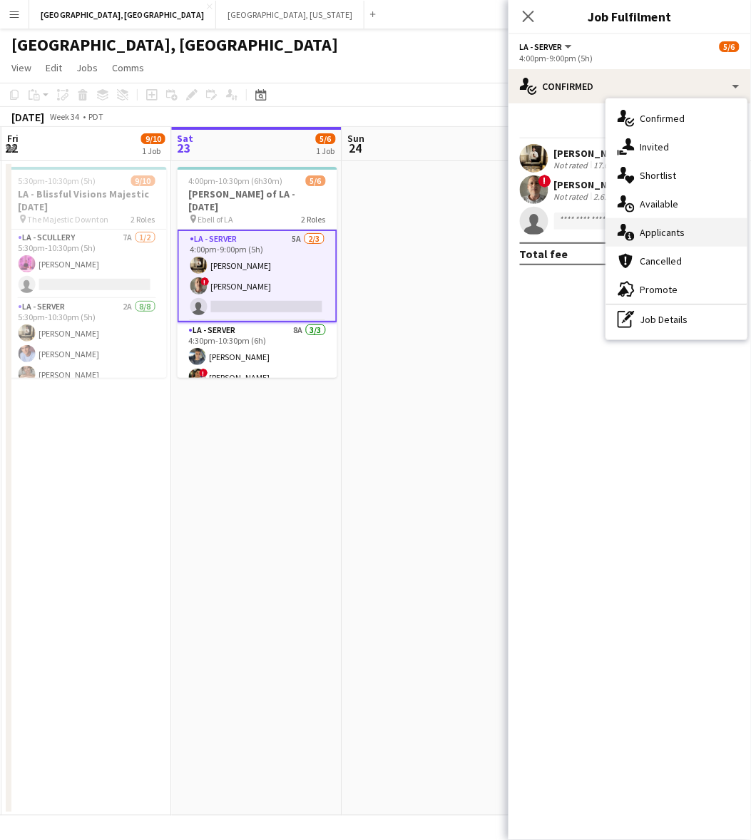
click at [670, 242] on div "single-neutral-actions-information Applicants" at bounding box center [676, 232] width 141 height 29
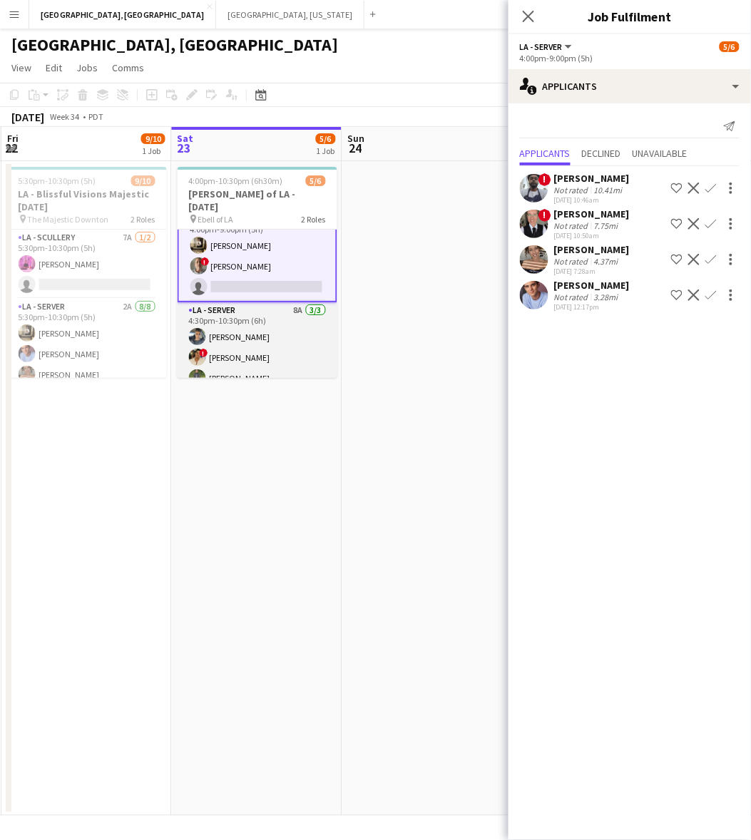
scroll to position [0, 0]
